Goal: Check status: Check status

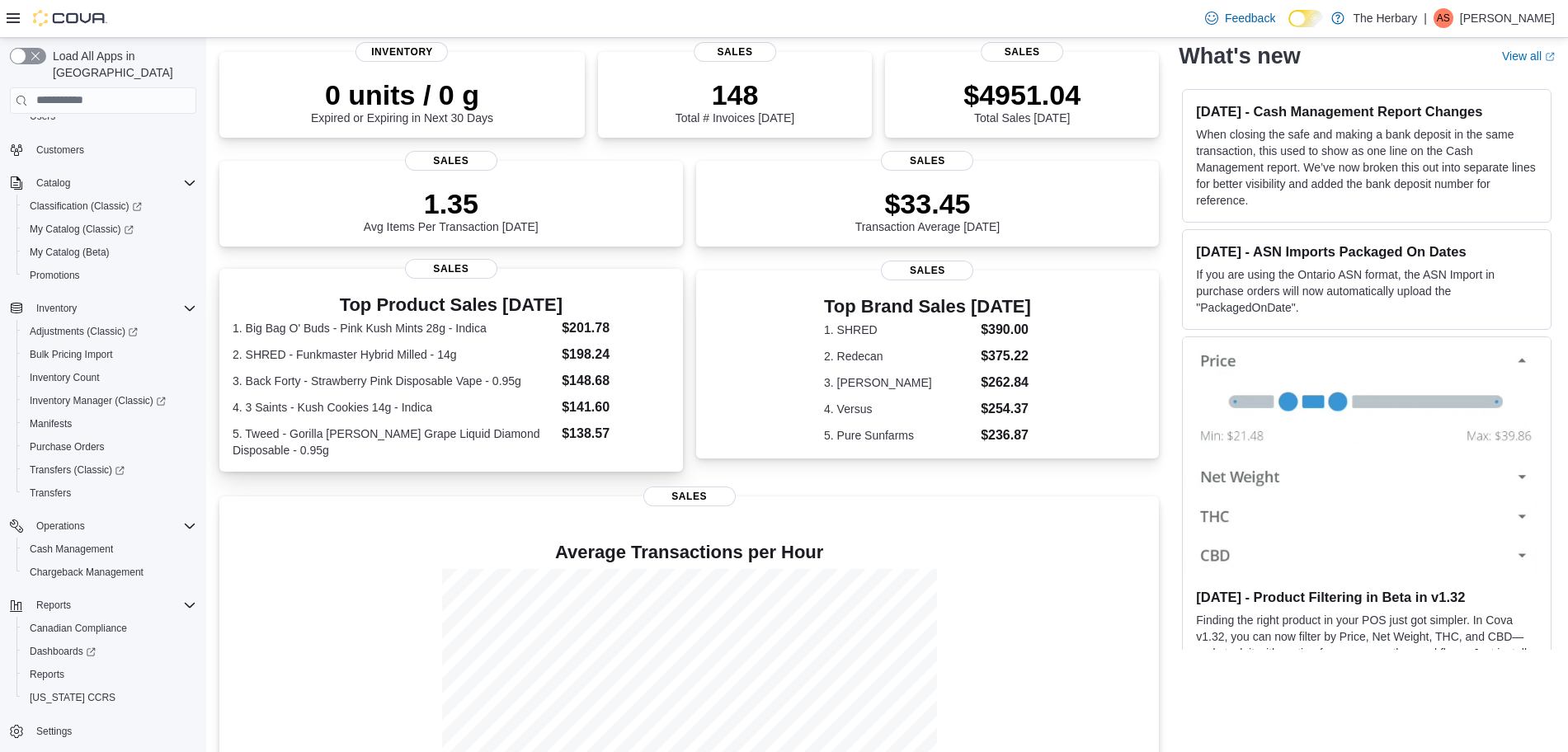
scroll to position [231, 0]
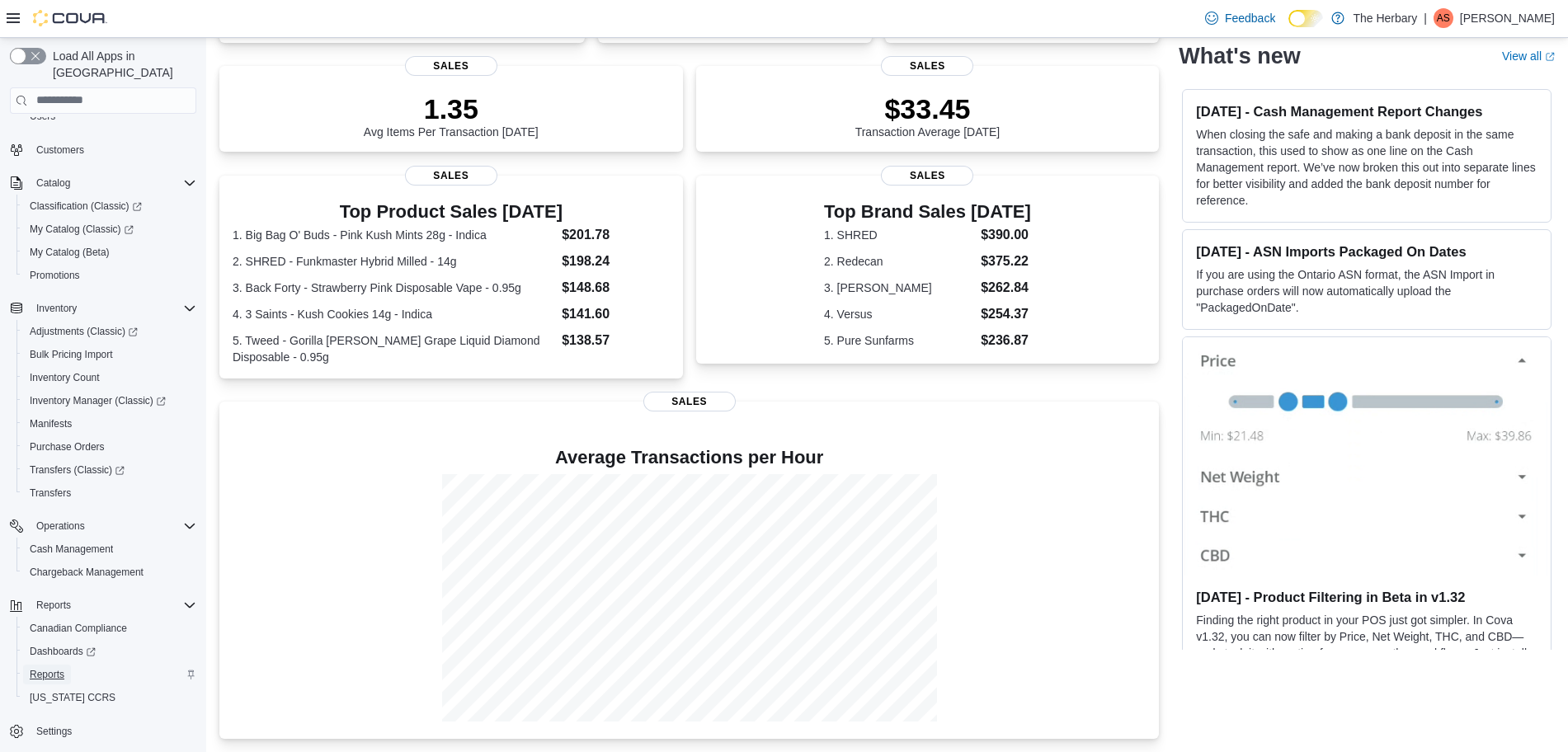
click at [65, 668] on span "Reports" at bounding box center [47, 674] width 35 height 13
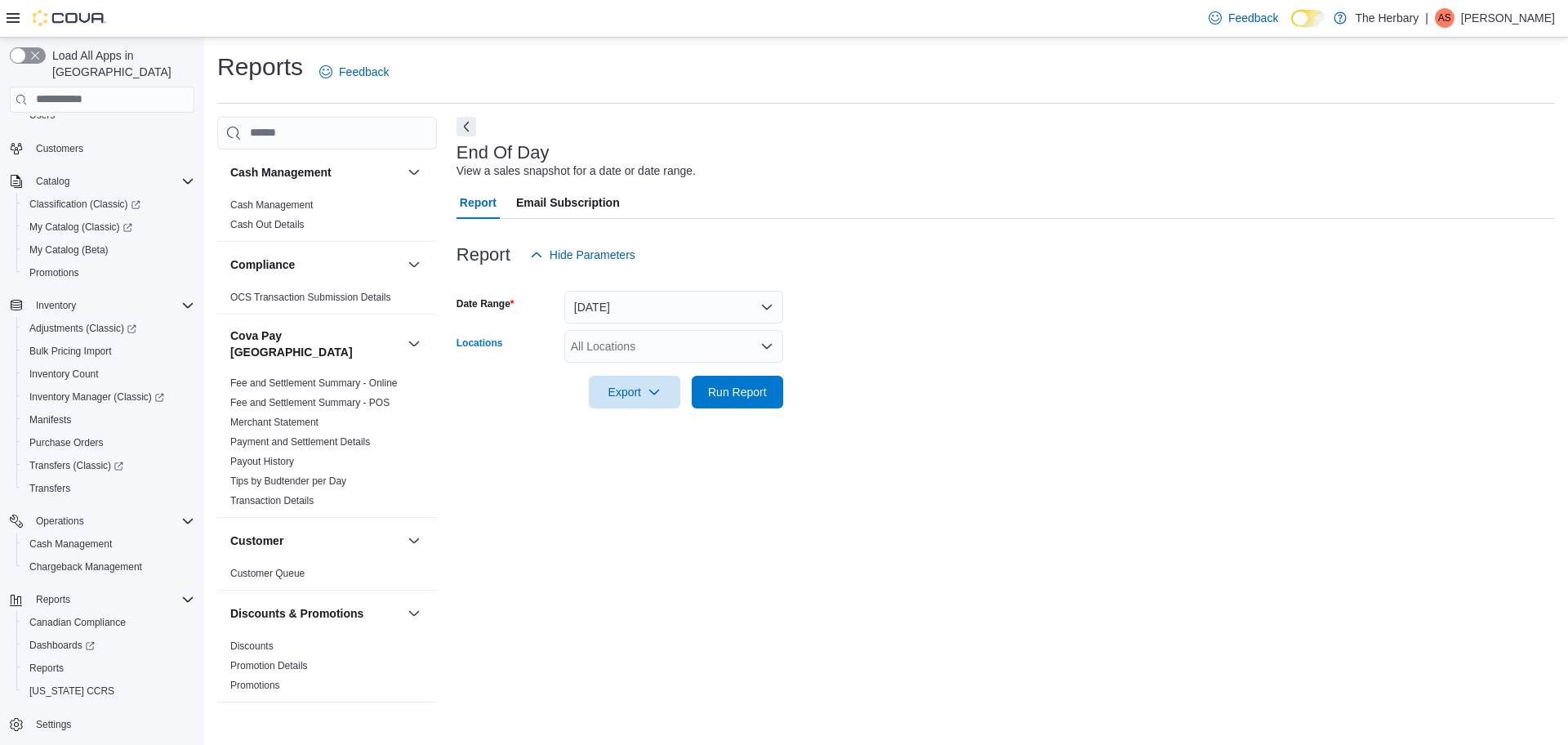
click at [763, 350] on icon "Open list of options" at bounding box center [767, 346] width 13 height 13
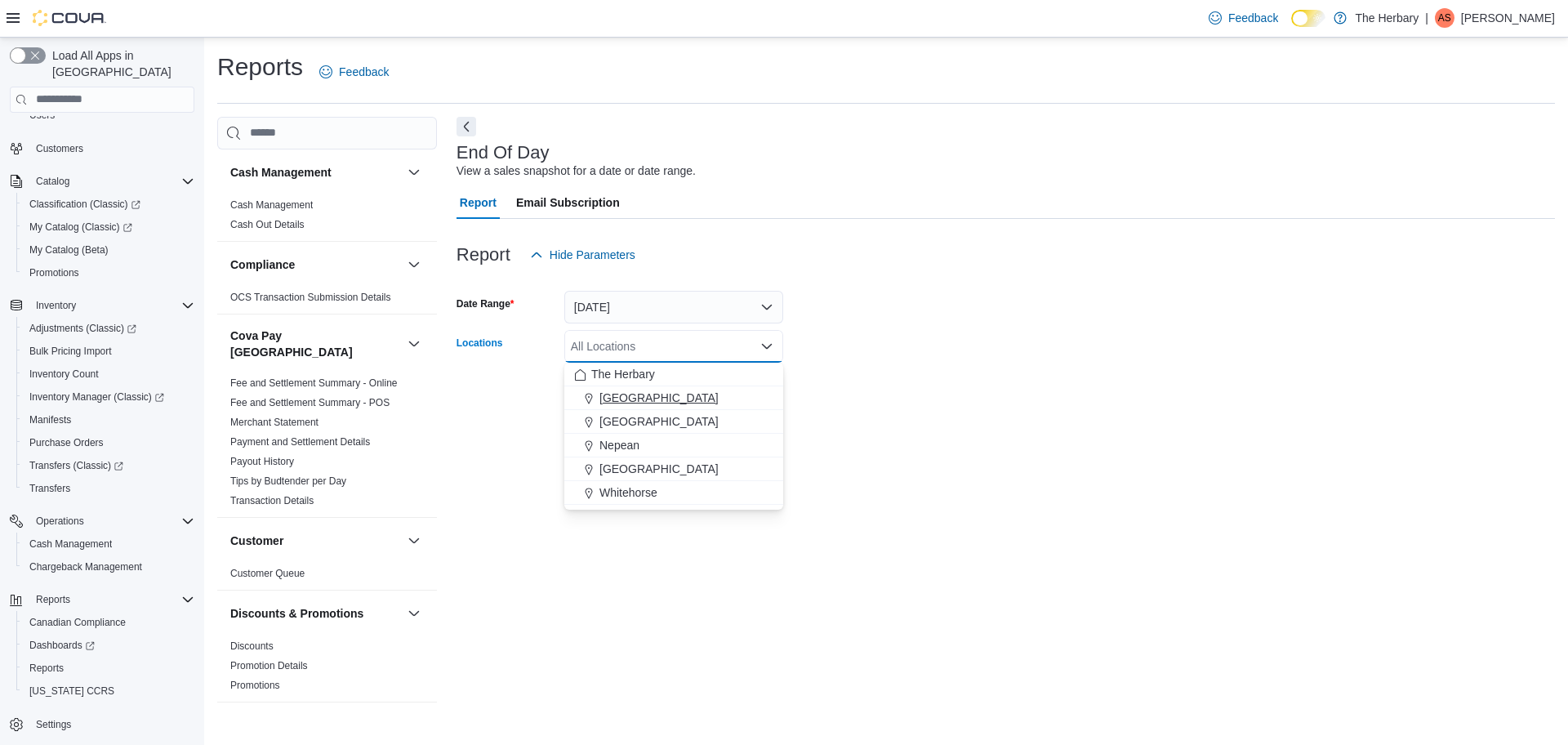
click at [705, 405] on div "Kingston" at bounding box center [673, 398] width 199 height 16
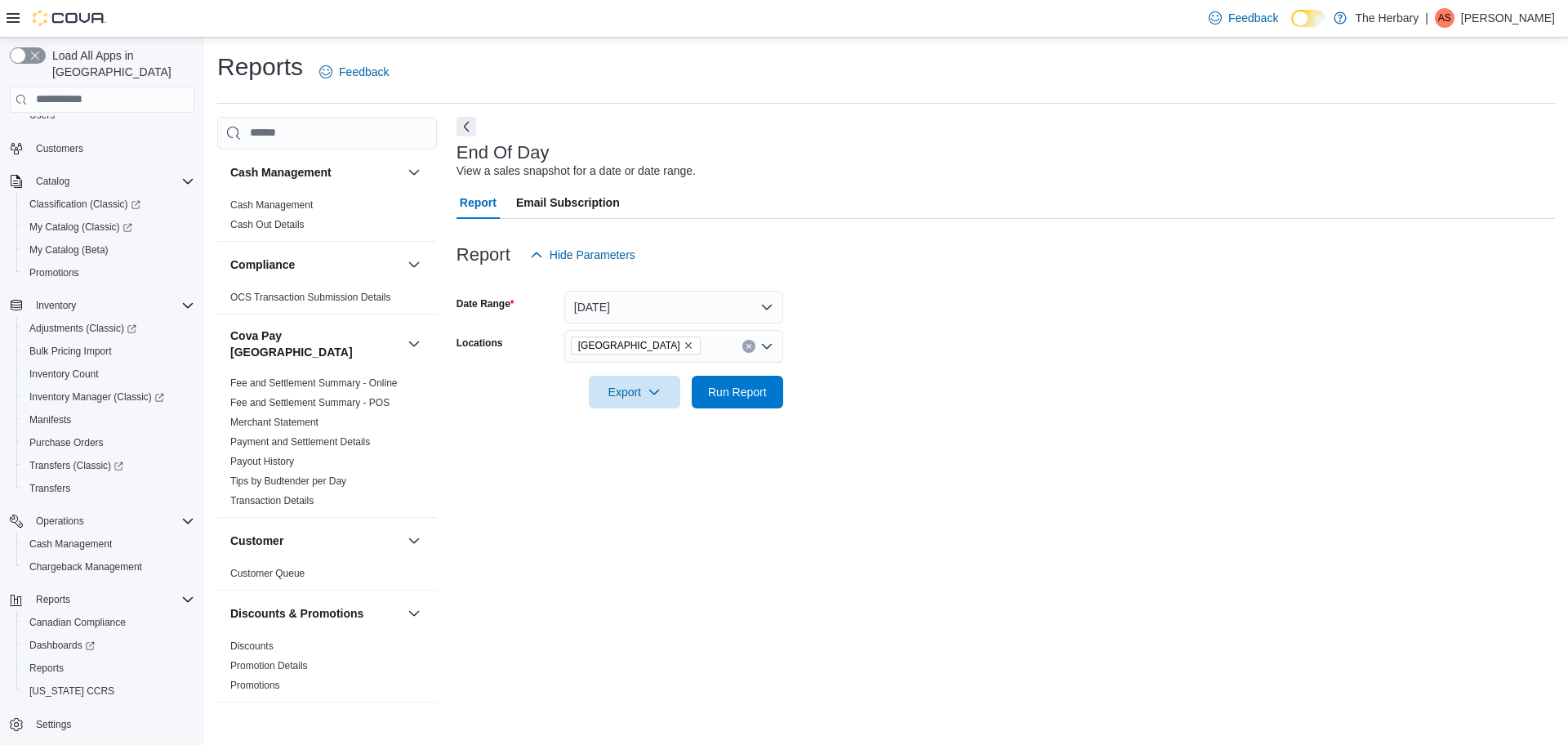
click at [975, 325] on form "Date Range Today Locations Kingston Export Run Report" at bounding box center [1006, 340] width 1098 height 137
click at [749, 406] on span "Run Report" at bounding box center [737, 391] width 72 height 33
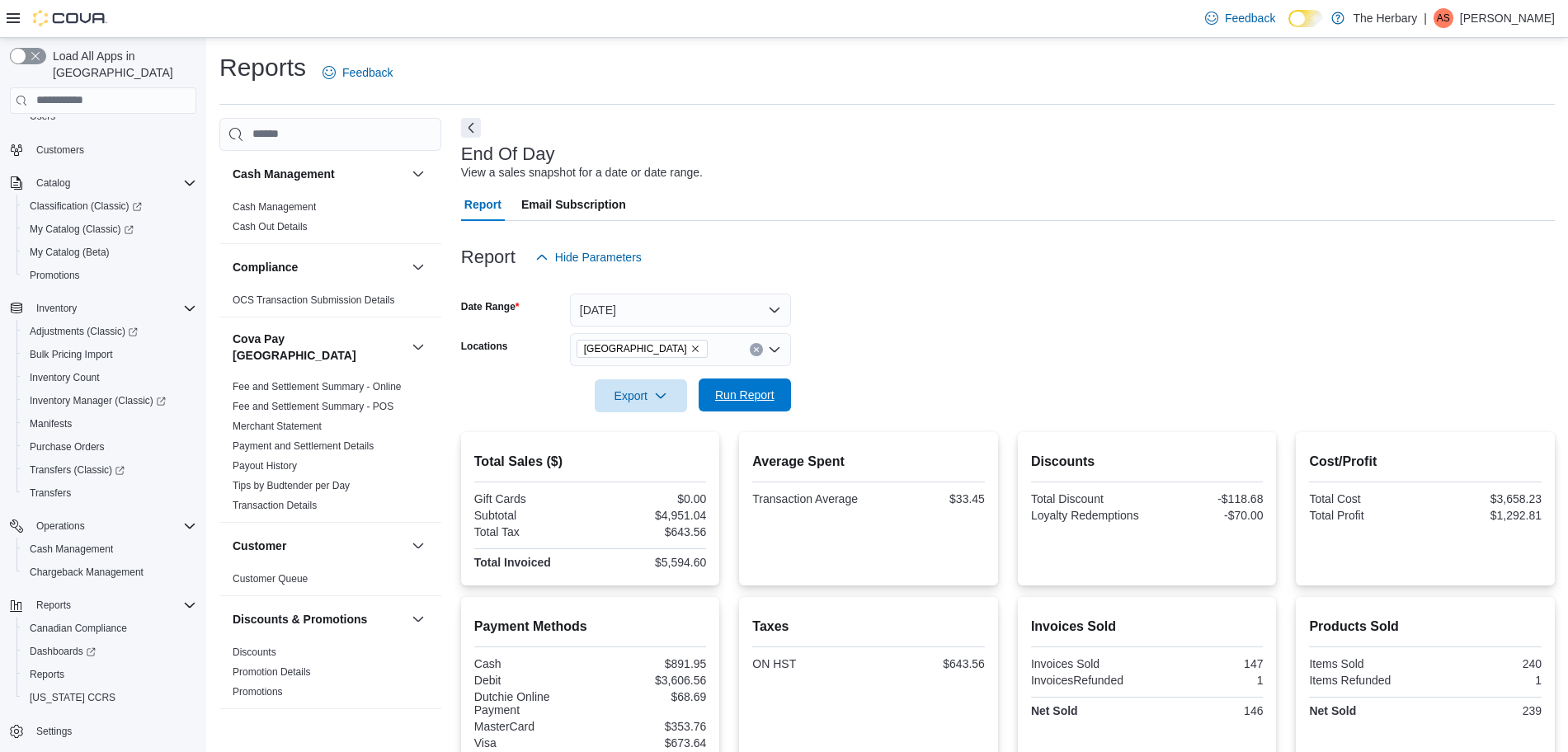
scroll to position [202, 0]
